Goal: Communication & Community: Participate in discussion

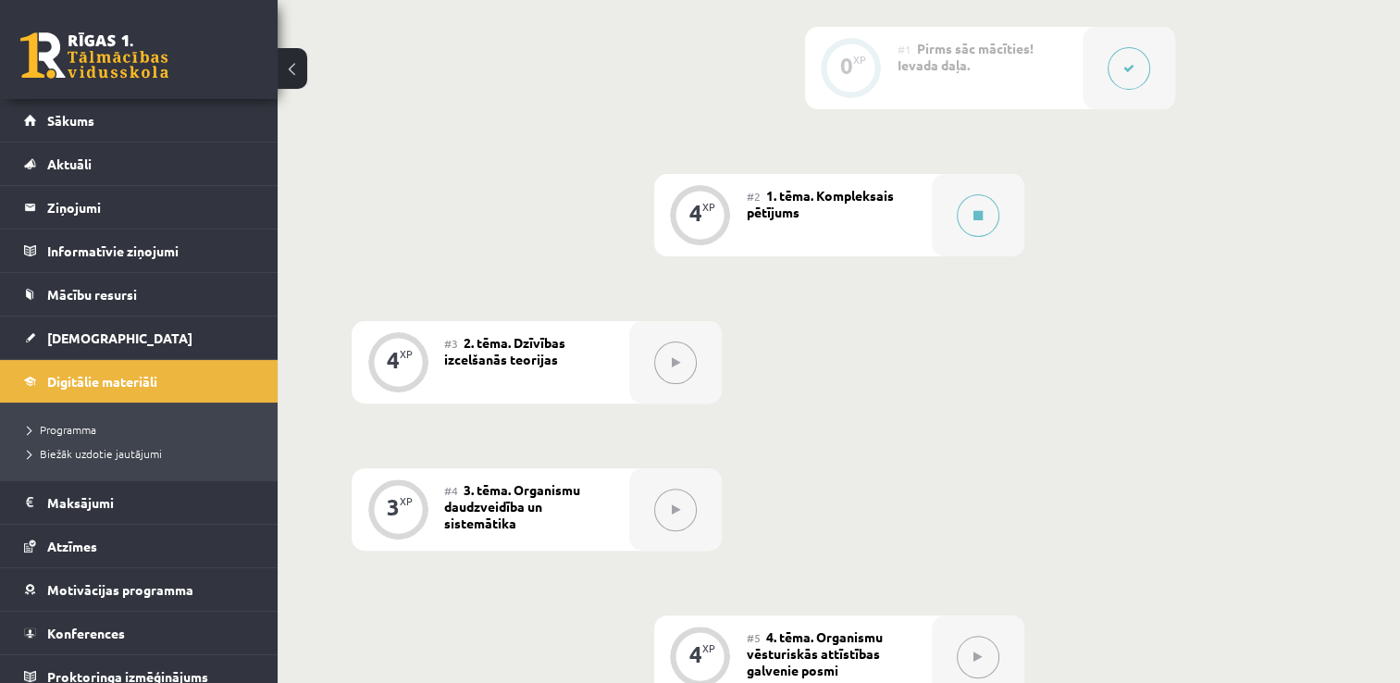
scroll to position [473, 0]
click at [136, 118] on link "Sākums" at bounding box center [139, 120] width 230 height 43
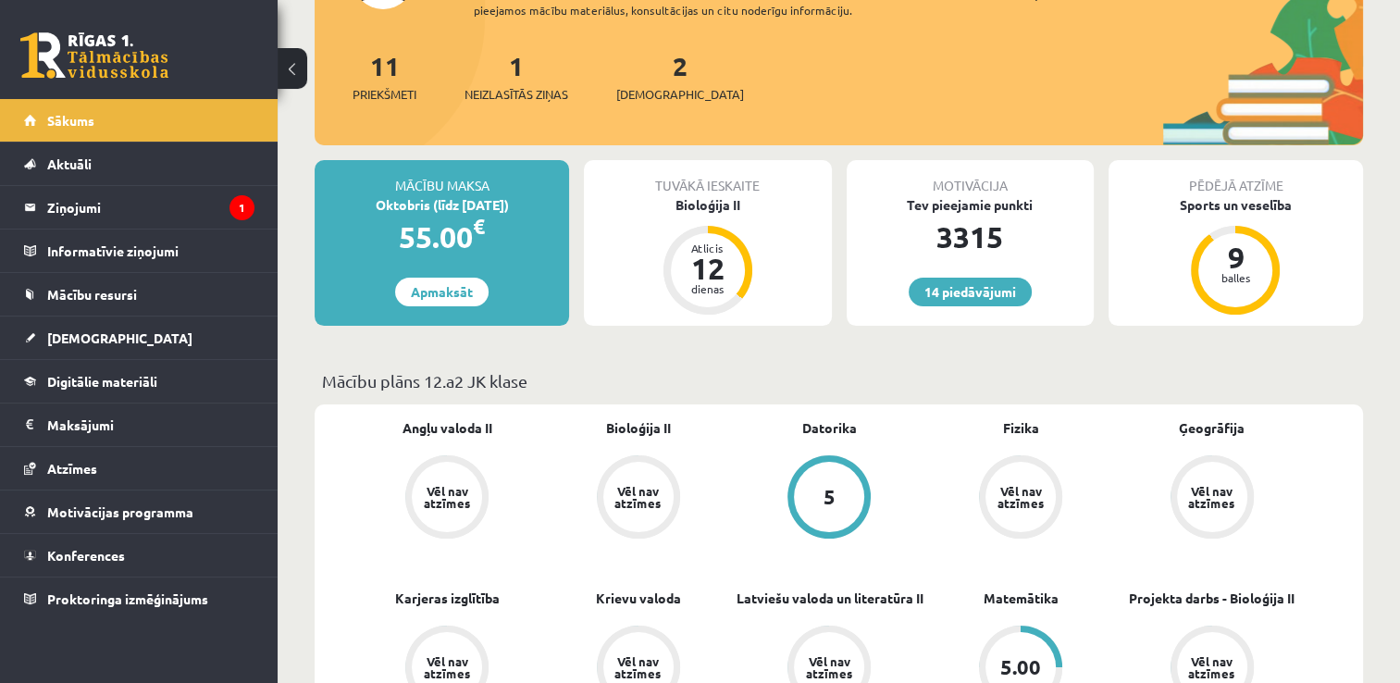
scroll to position [196, 0]
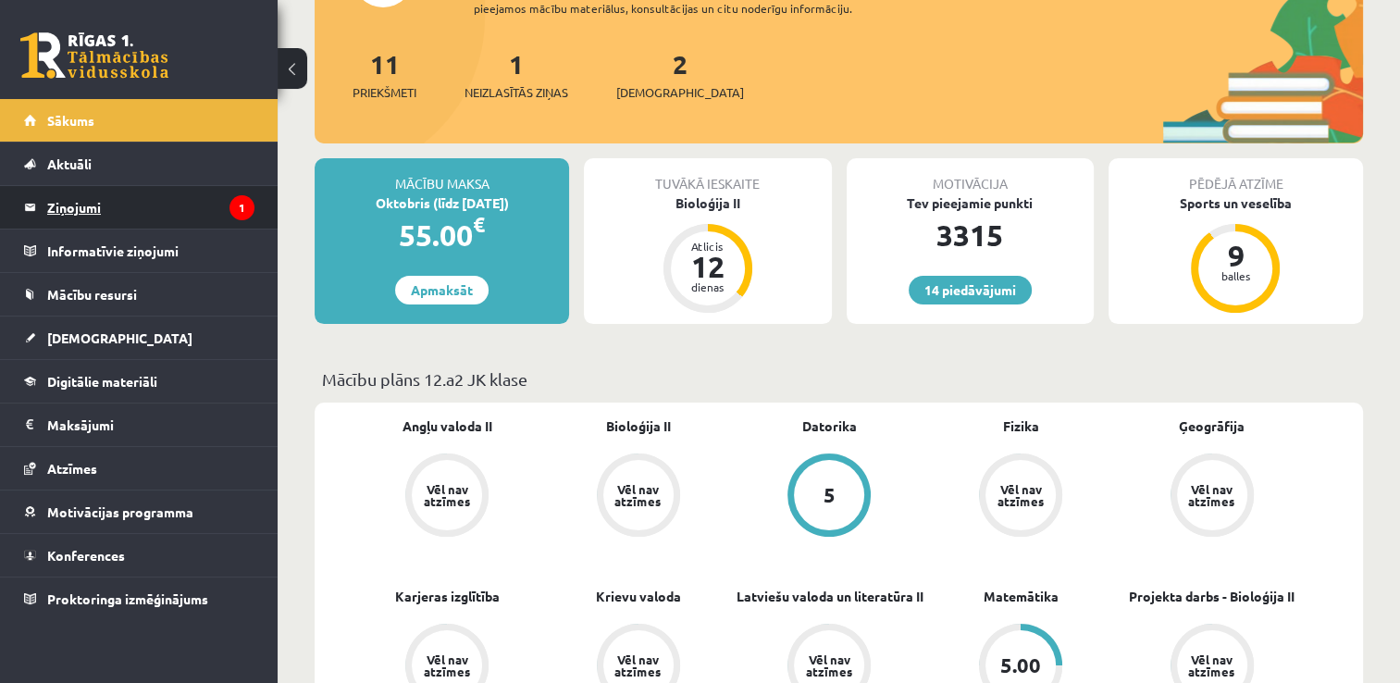
click at [174, 218] on legend "Ziņojumi 1" at bounding box center [150, 207] width 207 height 43
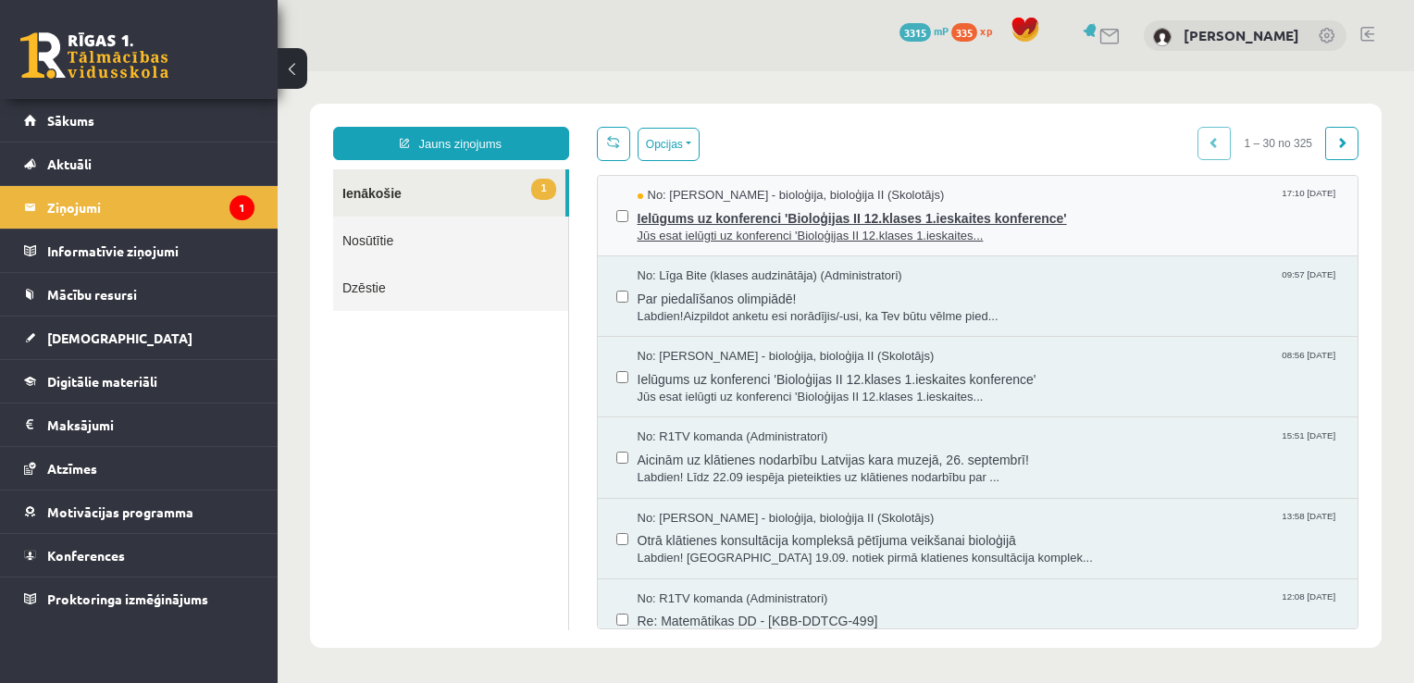
click at [1047, 238] on span "Jūs esat ielūgti uz konferenci 'Bioloģijas II 12.klases 1.ieskaites..." at bounding box center [989, 237] width 702 height 18
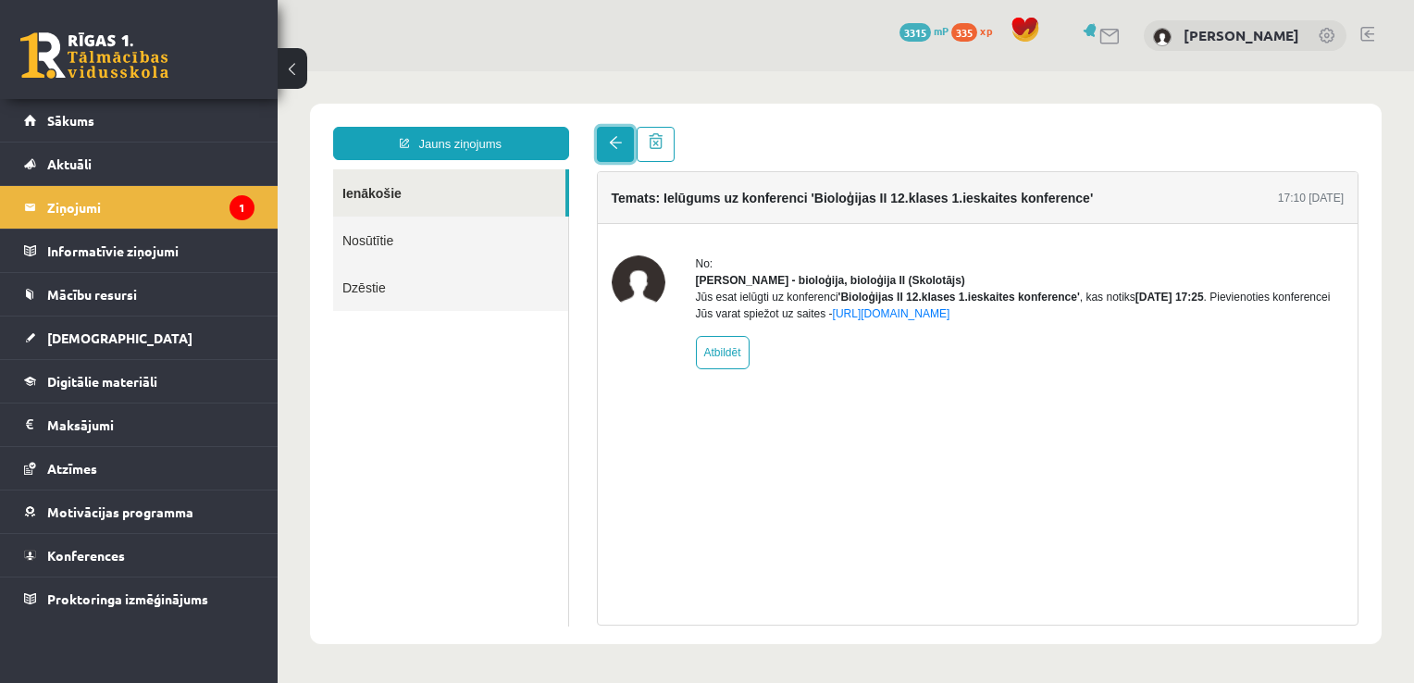
click at [609, 146] on span at bounding box center [615, 142] width 13 height 13
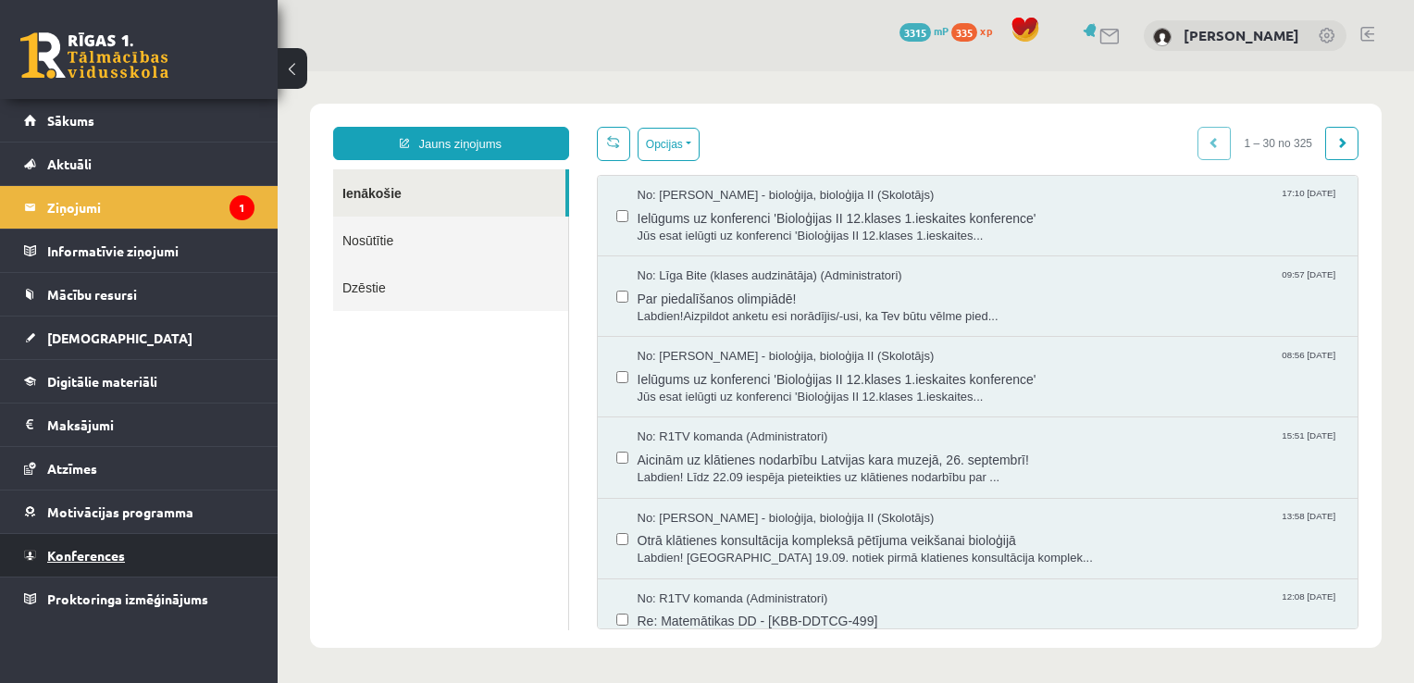
click at [189, 542] on link "Konferences" at bounding box center [139, 555] width 230 height 43
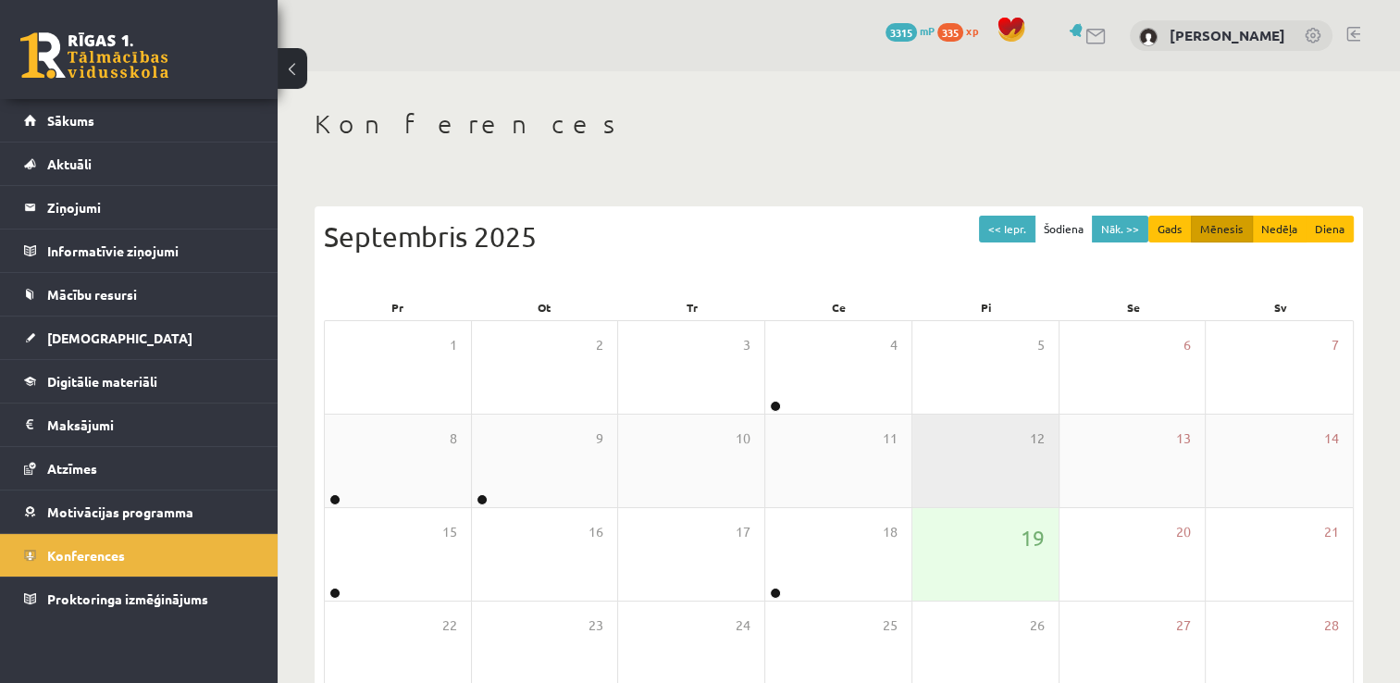
scroll to position [200, 0]
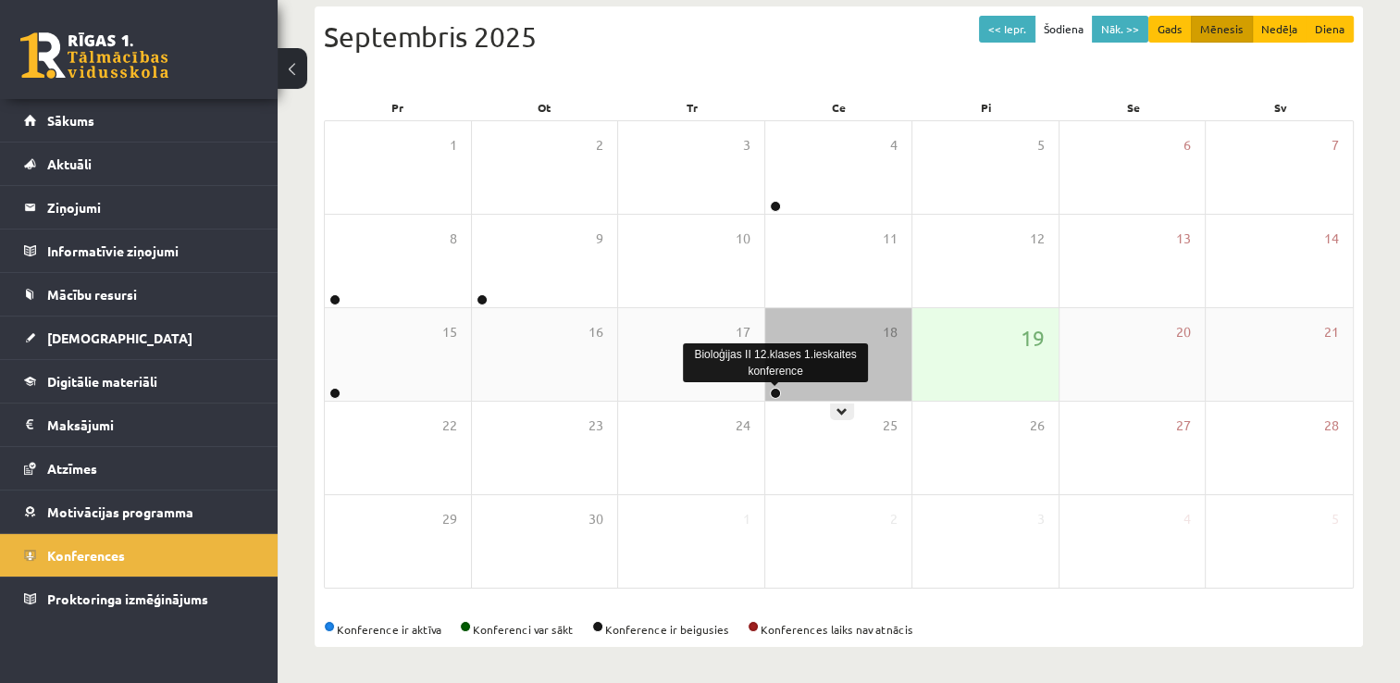
click at [771, 392] on link at bounding box center [775, 393] width 11 height 11
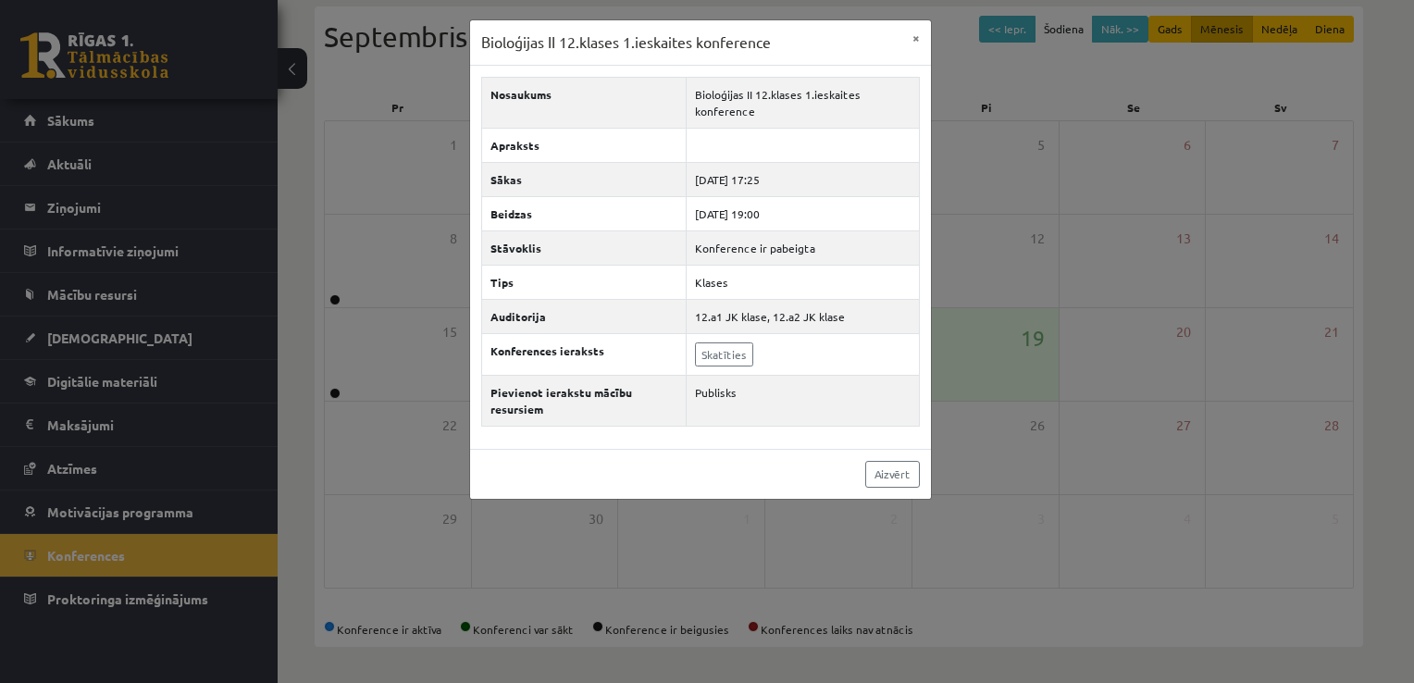
click at [785, 494] on div "Aizvērt" at bounding box center [700, 474] width 461 height 50
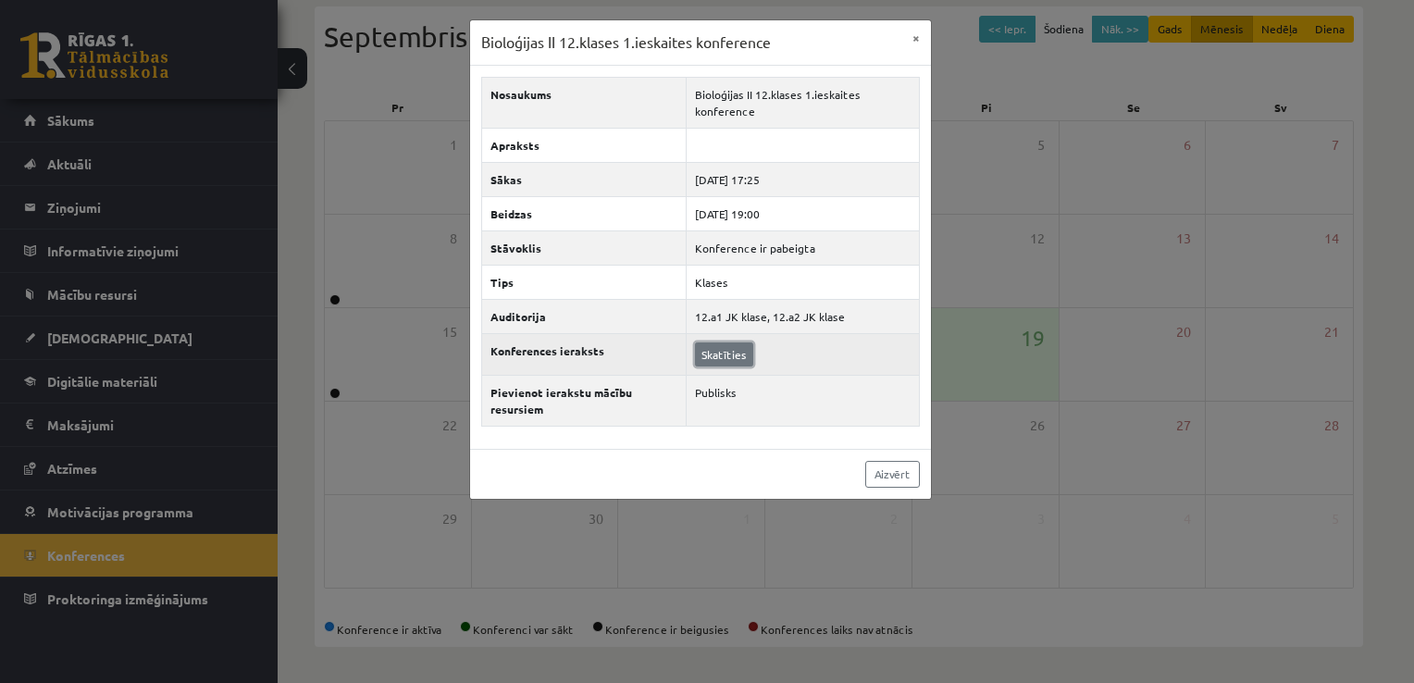
click at [711, 359] on link "Skatīties" at bounding box center [724, 354] width 58 height 24
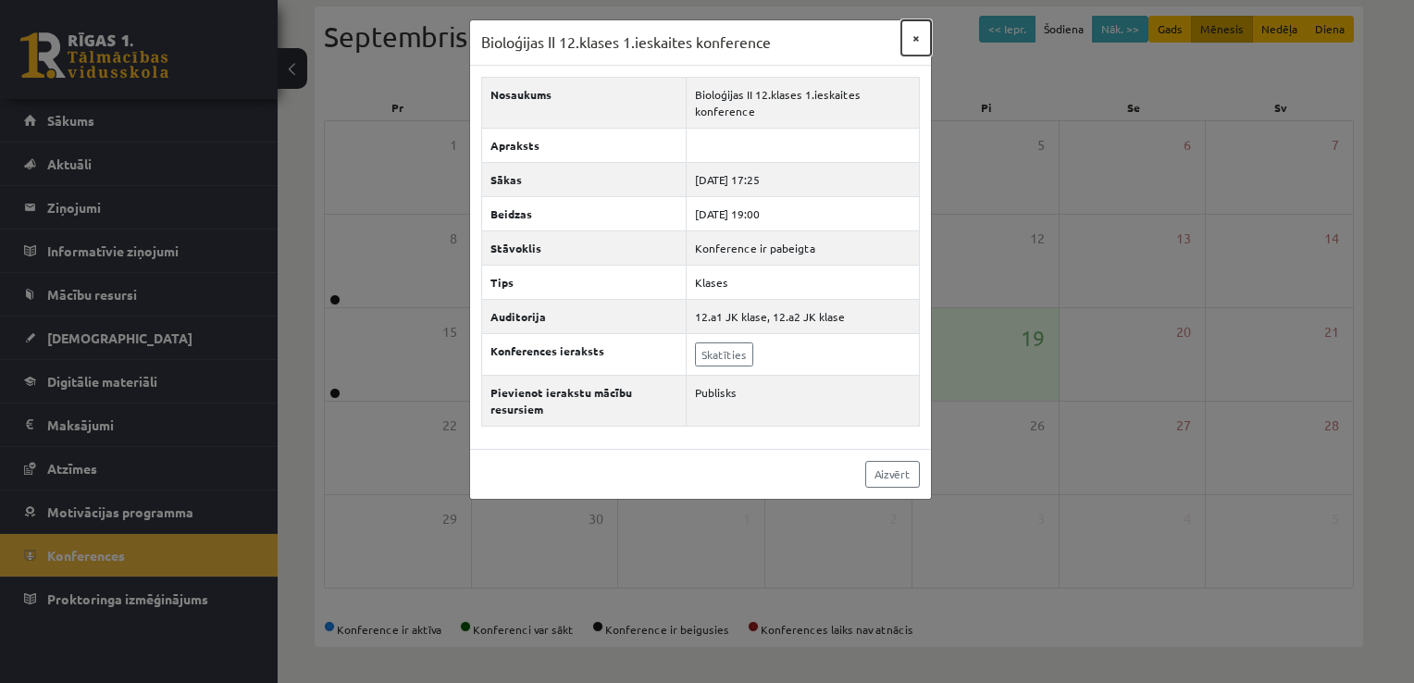
click at [922, 38] on button "×" at bounding box center [916, 37] width 30 height 35
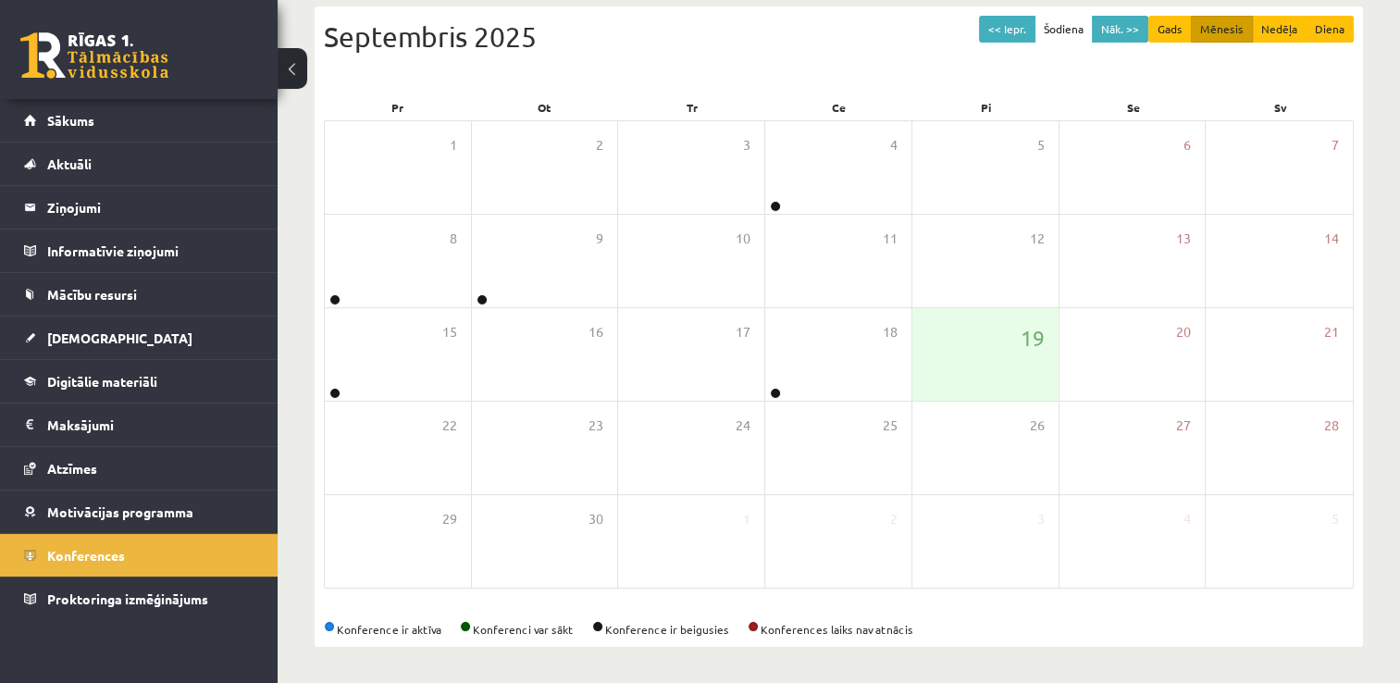
scroll to position [0, 0]
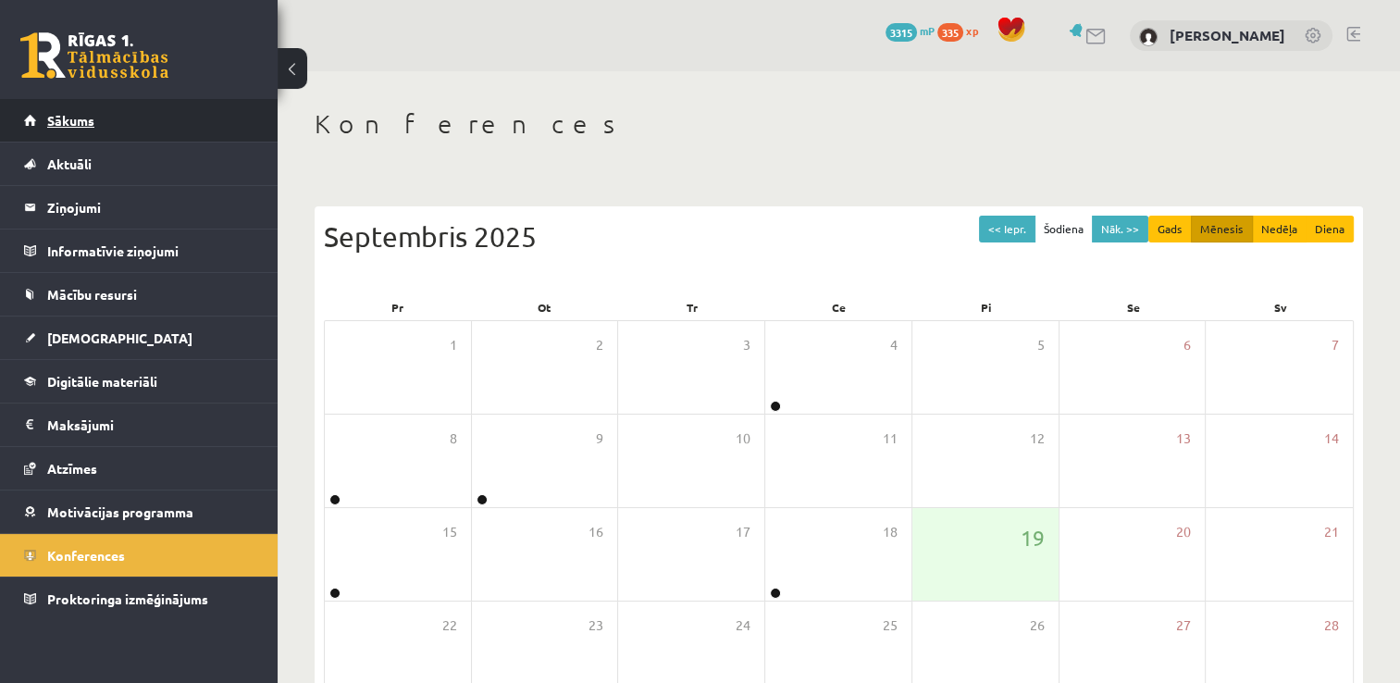
click at [168, 117] on link "Sākums" at bounding box center [139, 120] width 230 height 43
